Goal: Task Accomplishment & Management: Manage account settings

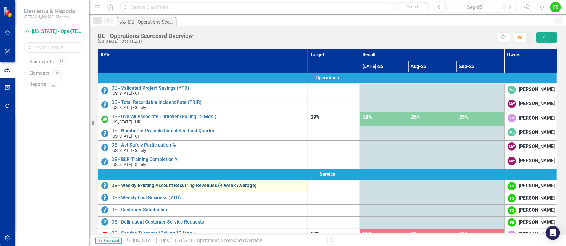
click at [208, 185] on link "DE - Weekly Existing Account Recurring Revenues (4 Week Average)" at bounding box center [207, 185] width 193 height 5
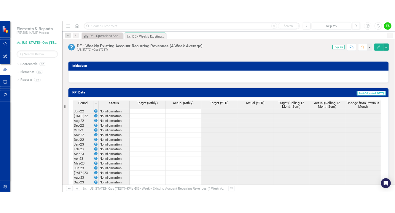
scroll to position [547, 0]
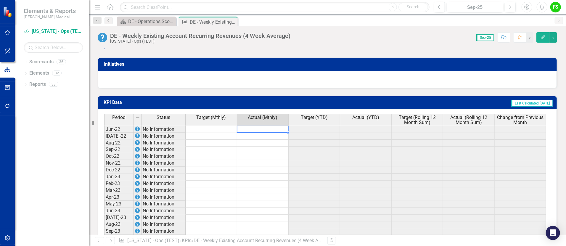
click at [272, 126] on td at bounding box center [263, 129] width 52 height 7
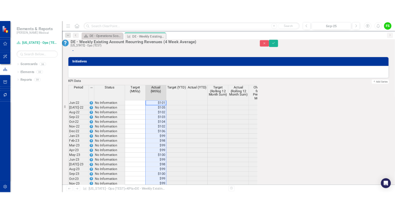
scroll to position [554, 0]
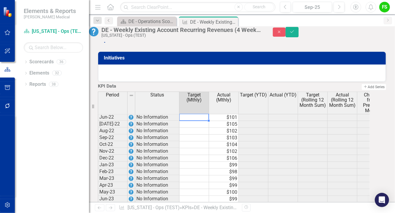
click at [201, 121] on td at bounding box center [194, 117] width 30 height 7
type textarea "100"
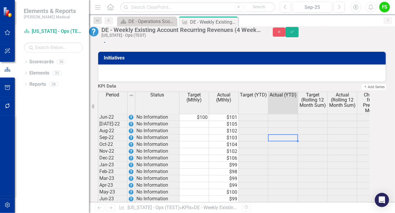
click at [209, 121] on td "$100" at bounding box center [194, 117] width 30 height 7
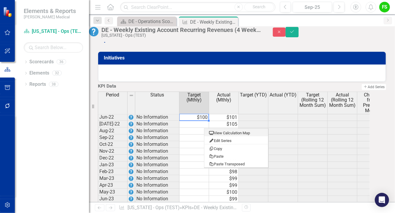
click at [289, 128] on td at bounding box center [283, 124] width 30 height 7
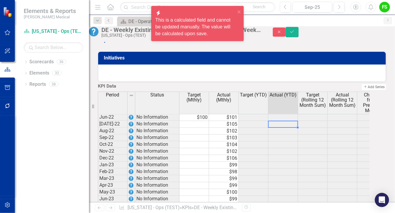
click at [208, 115] on div "Period Status Target (Mthly) Actual (Mthly) Target (YTD) Actual (YTD) Target (R…" at bounding box center [234, 103] width 272 height 23
click at [208, 121] on td "$100" at bounding box center [194, 117] width 30 height 7
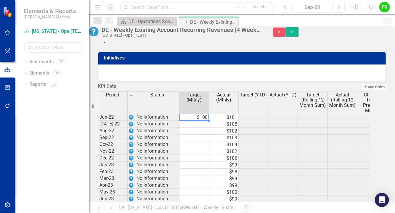
click at [232, 121] on td "$101" at bounding box center [224, 117] width 30 height 7
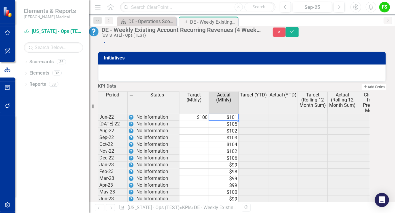
click at [232, 121] on td "$101" at bounding box center [224, 117] width 30 height 7
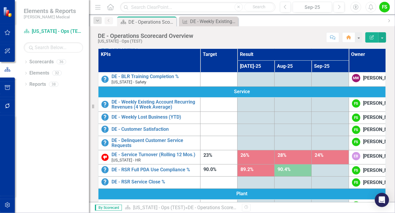
scroll to position [99, 0]
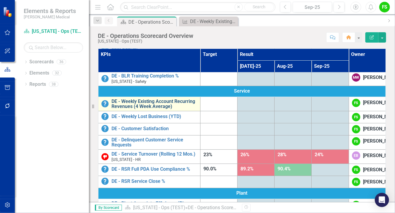
click at [133, 109] on link "DE - Weekly Existing Account Recurring Revenues (4 Week Average)" at bounding box center [154, 104] width 86 height 10
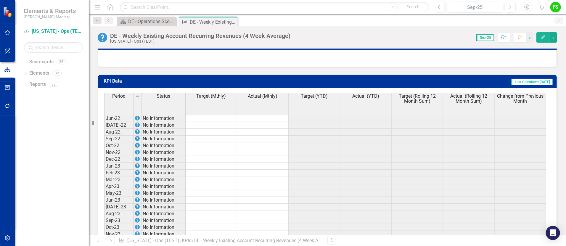
scroll to position [560, 0]
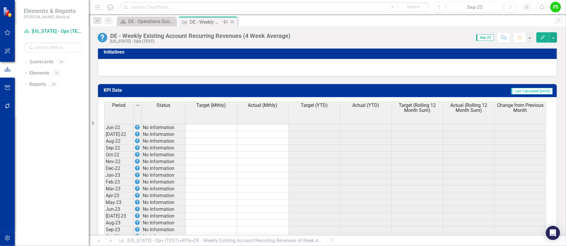
click at [233, 20] on icon "Close" at bounding box center [232, 22] width 6 height 5
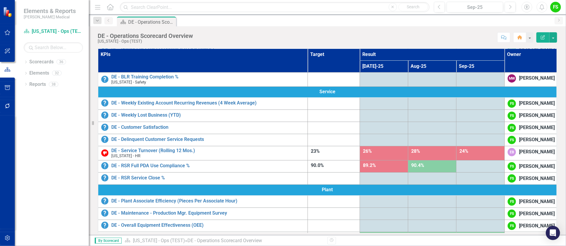
scroll to position [95, 0]
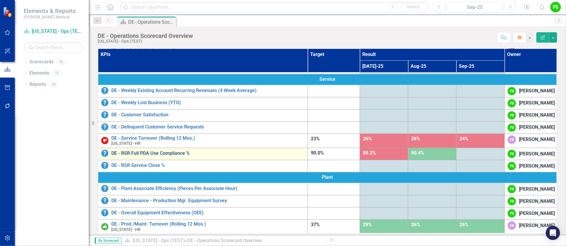
click at [150, 156] on link "DE - RSR Full PDA Use Compliance %" at bounding box center [207, 153] width 193 height 5
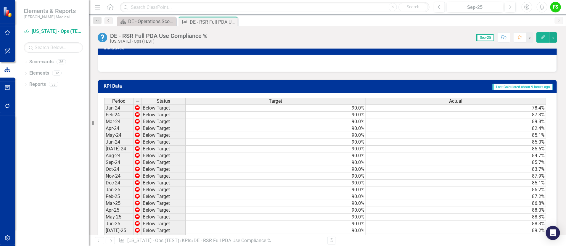
scroll to position [382, 0]
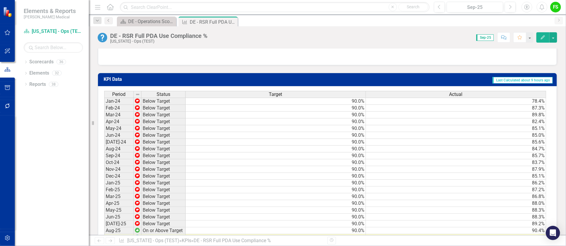
click at [485, 105] on td "78.4%" at bounding box center [456, 101] width 180 height 7
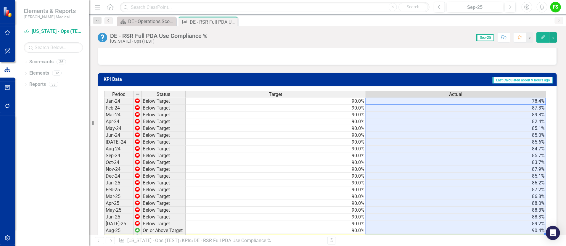
drag, startPoint x: 530, startPoint y: 106, endPoint x: 532, endPoint y: 248, distance: 141.6
click at [485, 200] on html "Accessibility Screen-Reader Guide, Feedback, and Issue Reporting | New window E…" at bounding box center [283, 123] width 566 height 246
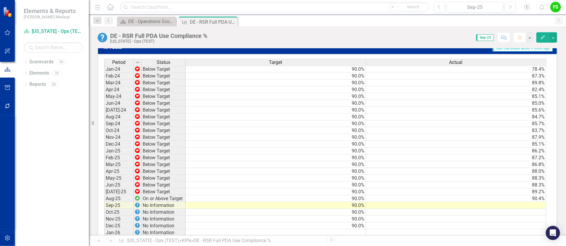
scroll to position [422, 0]
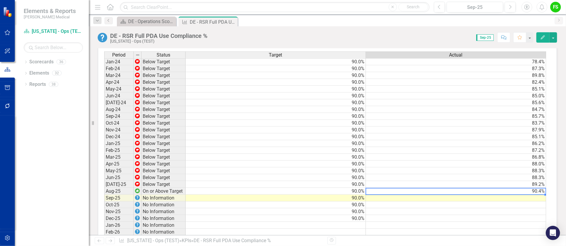
click at [485, 194] on td "90.4%" at bounding box center [456, 191] width 180 height 7
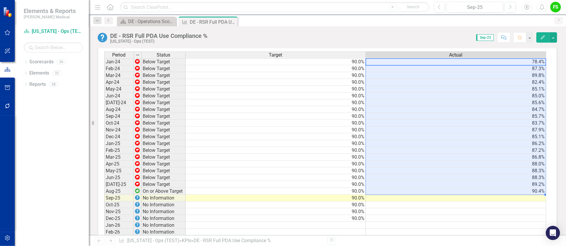
drag, startPoint x: 510, startPoint y: 68, endPoint x: 517, endPoint y: 196, distance: 128.5
click at [485, 196] on tbody "Jan-24 Below Target 90.0% 78.4% Feb-24 Below Target 90.0% 87.3% Mar-24 Below Ta…" at bounding box center [325, 181] width 442 height 246
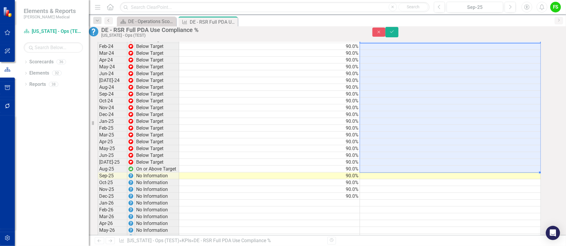
click at [98, 200] on div "Period Status Target Actual Jan-24 Below Target 90.0% Feb-24 Below Target 90.0%…" at bounding box center [98, 155] width 0 height 252
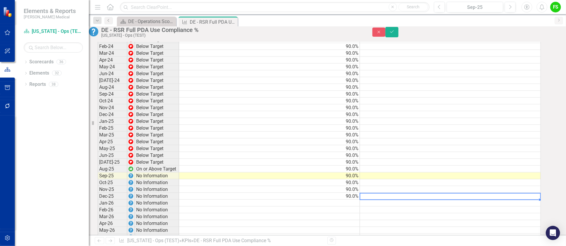
click at [485, 43] on td at bounding box center [450, 39] width 181 height 7
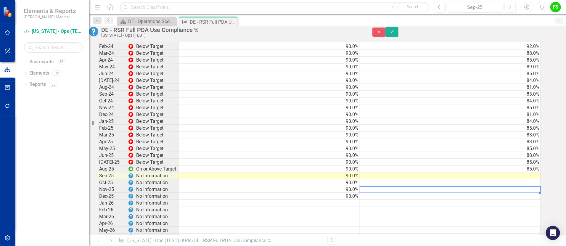
click at [485, 193] on td at bounding box center [450, 189] width 181 height 7
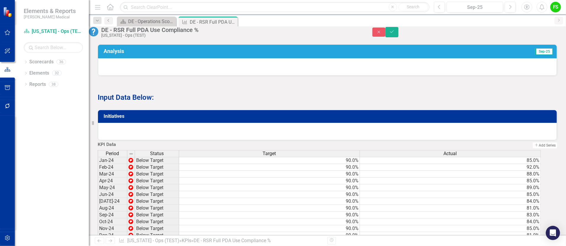
scroll to position [344, 0]
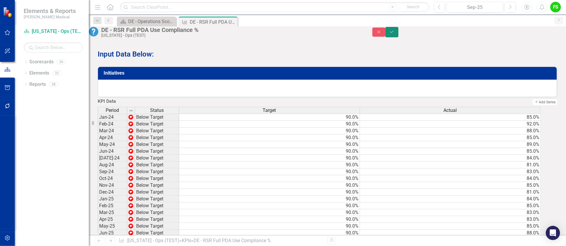
click at [395, 32] on icon "Save" at bounding box center [392, 32] width 5 height 4
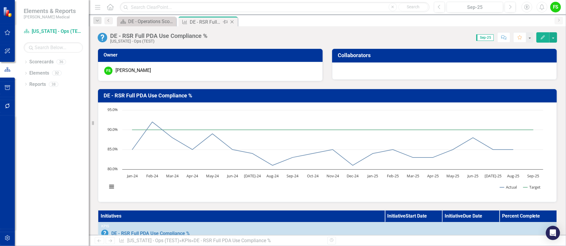
click at [233, 19] on div "Close" at bounding box center [232, 21] width 7 height 7
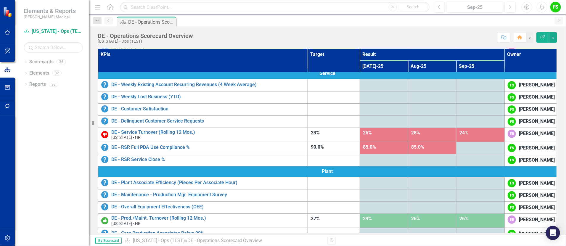
scroll to position [106, 0]
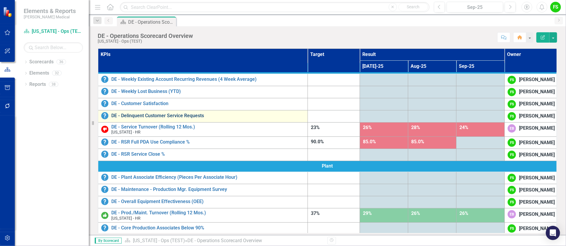
click at [175, 118] on link "DE - Delinquent Customer Service Requests" at bounding box center [207, 115] width 193 height 5
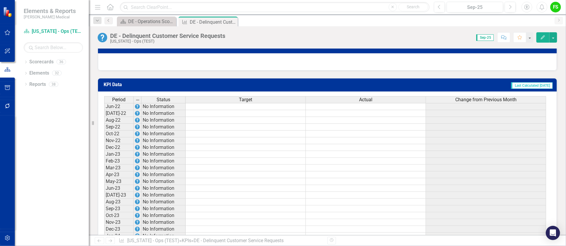
scroll to position [528, 0]
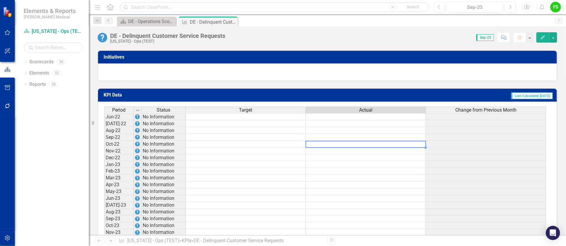
click at [354, 141] on td at bounding box center [366, 144] width 120 height 7
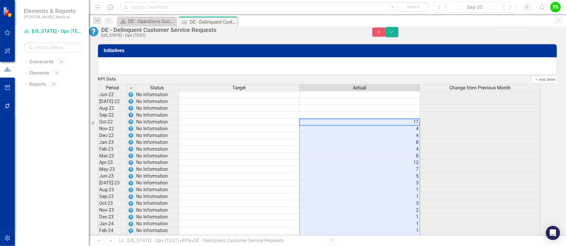
click at [485, 153] on td at bounding box center [480, 149] width 121 height 7
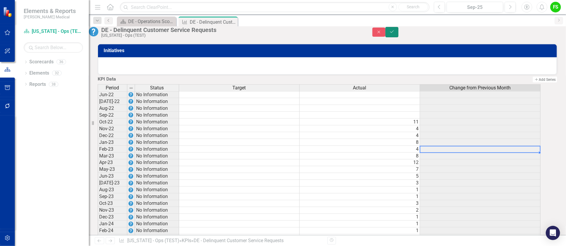
click at [395, 34] on icon "Save" at bounding box center [392, 32] width 5 height 4
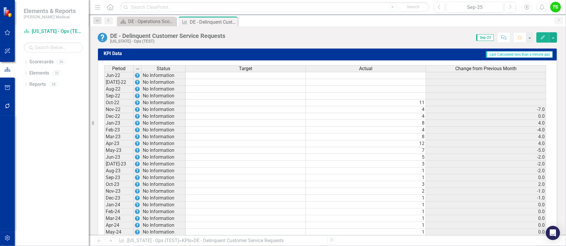
scroll to position [543, 0]
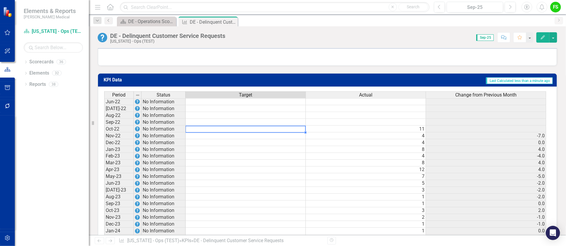
click at [274, 126] on td at bounding box center [246, 129] width 120 height 7
click at [270, 126] on td at bounding box center [246, 129] width 120 height 7
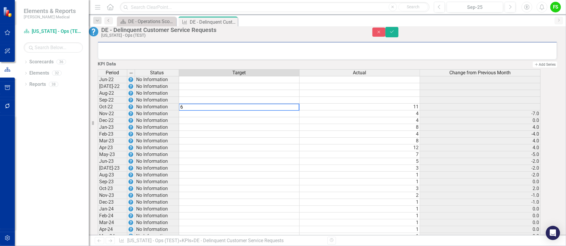
type textarea "6"
click at [338, 131] on td "8" at bounding box center [360, 127] width 121 height 7
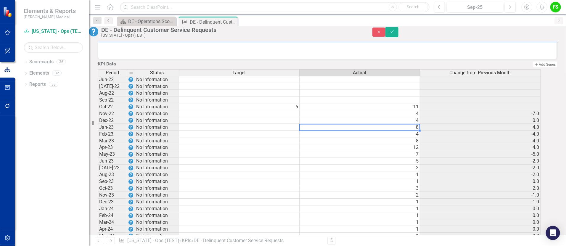
click at [296, 110] on td "6" at bounding box center [239, 107] width 121 height 7
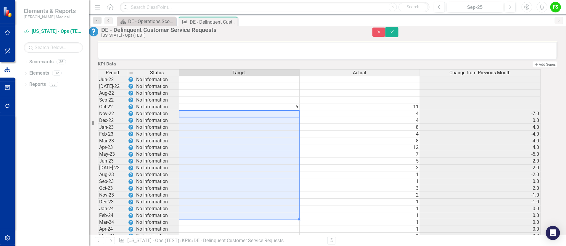
drag, startPoint x: 280, startPoint y: 126, endPoint x: 285, endPoint y: 230, distance: 104.7
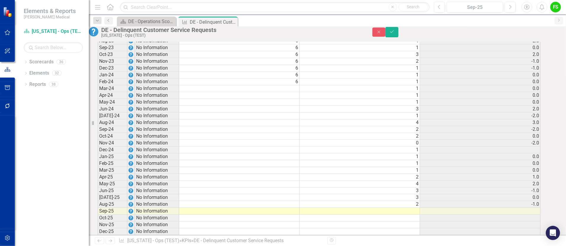
scroll to position [680, 0]
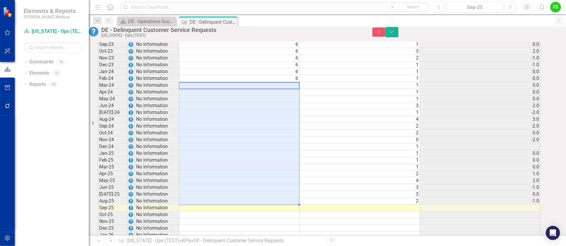
drag, startPoint x: 291, startPoint y: 97, endPoint x: 294, endPoint y: 213, distance: 115.3
click at [294, 200] on tbody "Jun-22 No Information [DATE]-22 No Information Aug-22 No Information Sep-22 No …" at bounding box center [319, 126] width 443 height 375
click at [387, 200] on td at bounding box center [360, 215] width 121 height 7
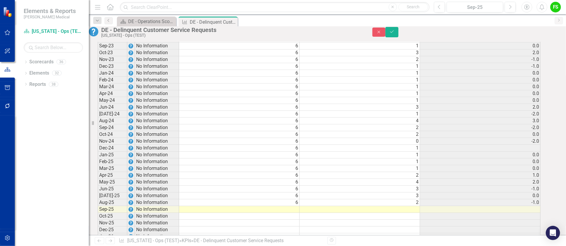
scroll to position [677, 0]
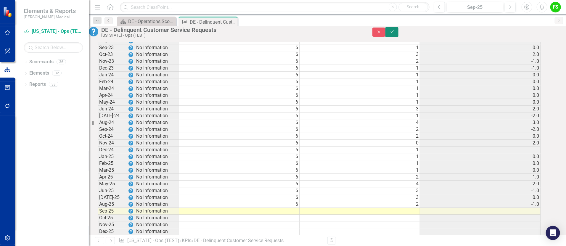
click at [395, 33] on icon "Save" at bounding box center [392, 32] width 5 height 4
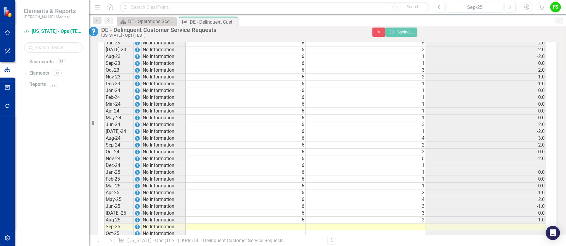
scroll to position [0, 0]
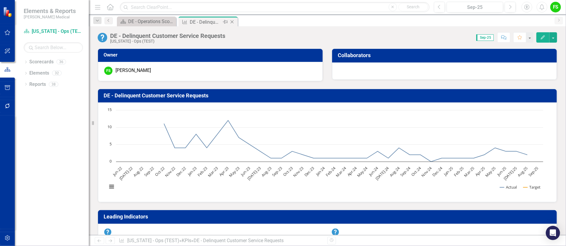
click at [234, 19] on div "Close" at bounding box center [232, 21] width 7 height 7
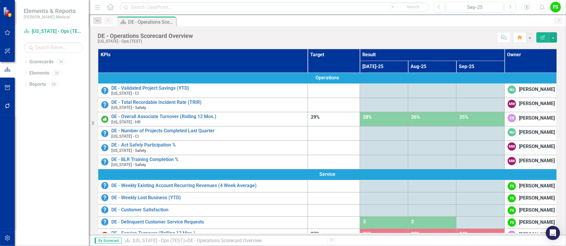
drag, startPoint x: 548, startPoint y: 79, endPoint x: 548, endPoint y: 92, distance: 13.6
click at [485, 92] on table "KPIs Target Result Owner [DATE]-25 Aug-25 Sep-25 Operations DE - Validated Proj…" at bounding box center [328, 219] width 460 height 340
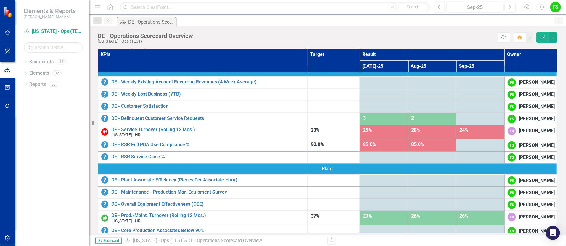
scroll to position [104, 0]
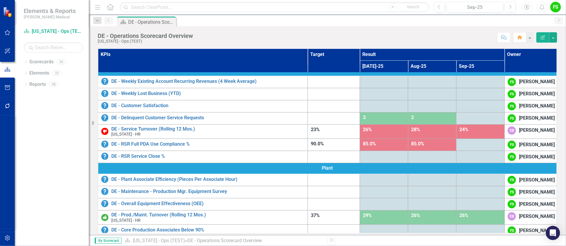
click at [319, 121] on div at bounding box center [334, 117] width 46 height 7
click at [321, 121] on div at bounding box center [334, 117] width 46 height 7
click at [485, 36] on button "button" at bounding box center [554, 37] width 8 height 10
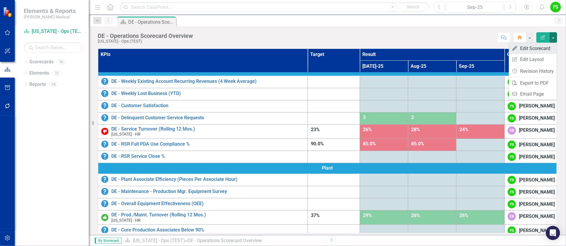
click at [485, 45] on link "Edit Edit Scorecard" at bounding box center [533, 48] width 48 height 11
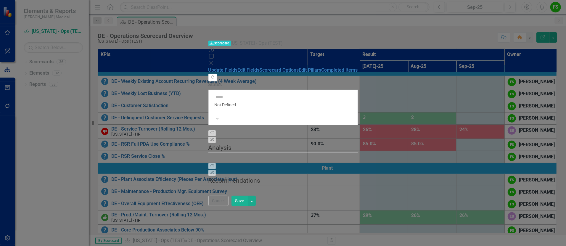
click at [214, 61] on icon "Close" at bounding box center [212, 63] width 6 height 5
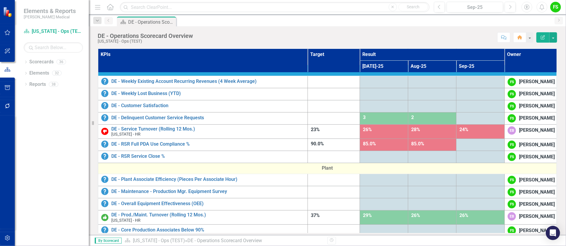
click at [440, 172] on span "Plant" at bounding box center [327, 168] width 453 height 7
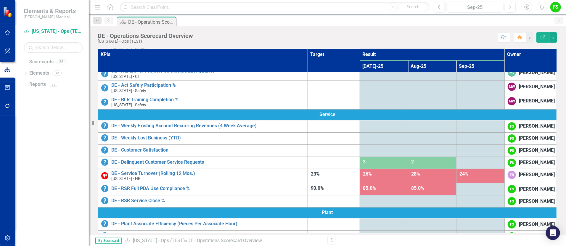
scroll to position [58, 0]
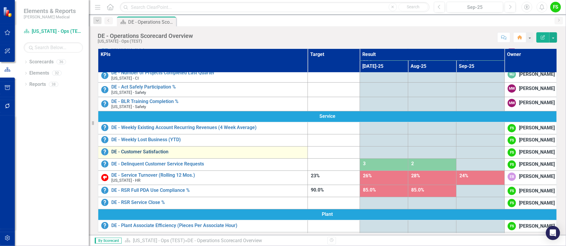
click at [153, 155] on link "DE - Customer Satisfaction" at bounding box center [207, 151] width 193 height 5
